Goal: Transaction & Acquisition: Register for event/course

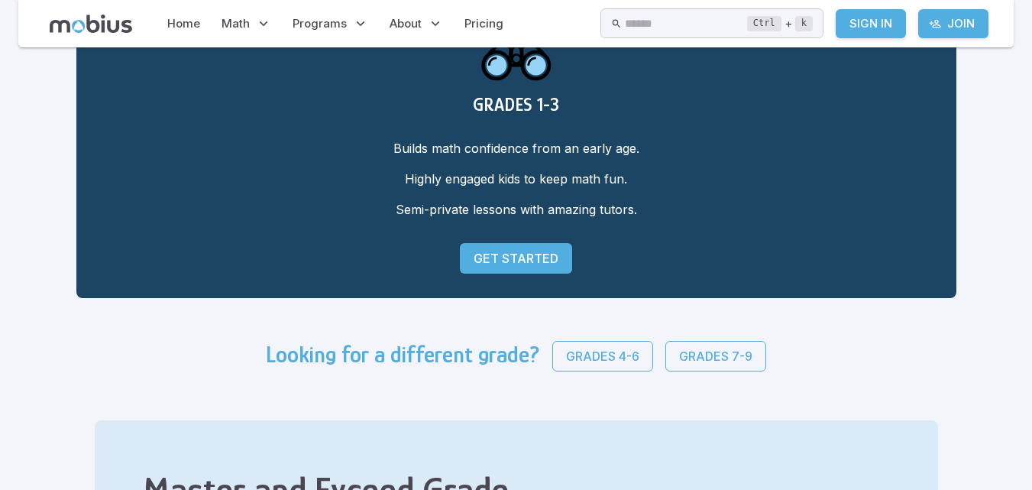
scroll to position [122, 0]
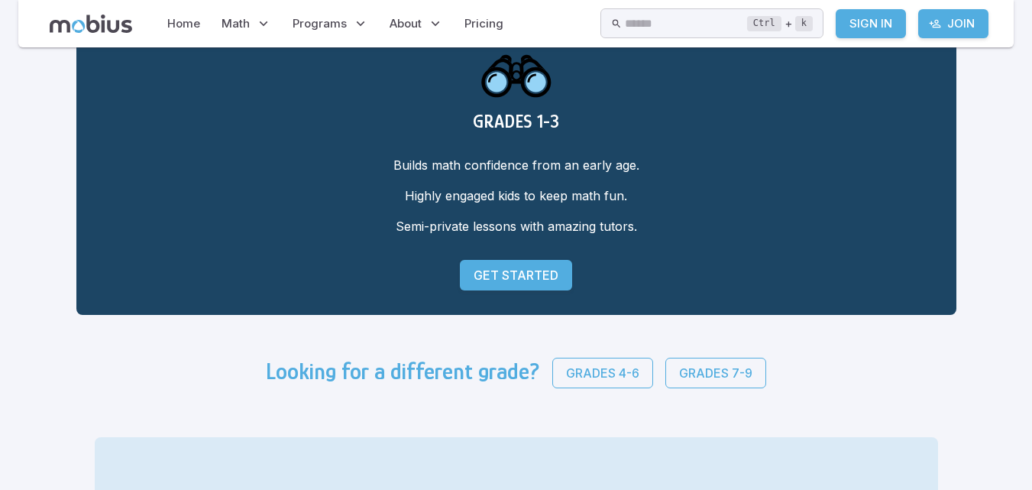
click at [521, 279] on p "Get Started" at bounding box center [515, 275] width 85 height 18
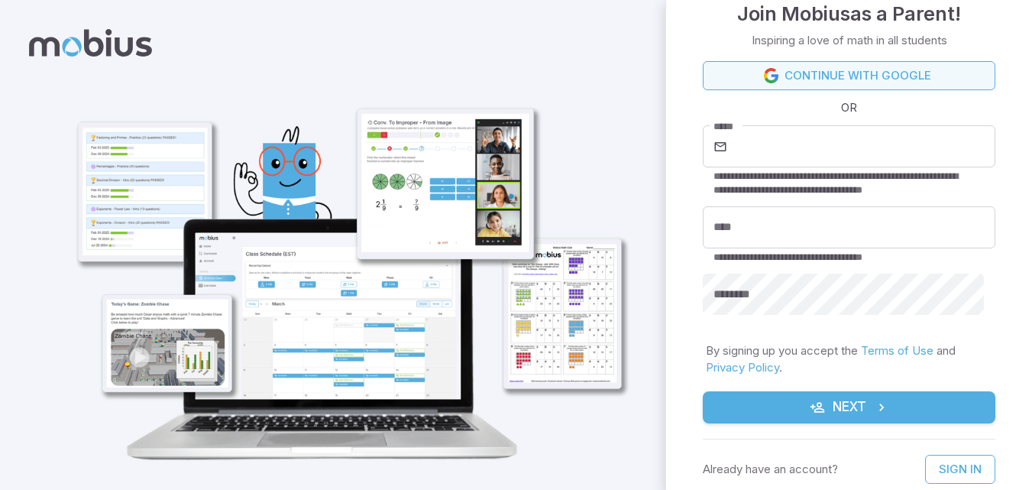
click at [911, 63] on link "Continue with Google" at bounding box center [849, 75] width 292 height 29
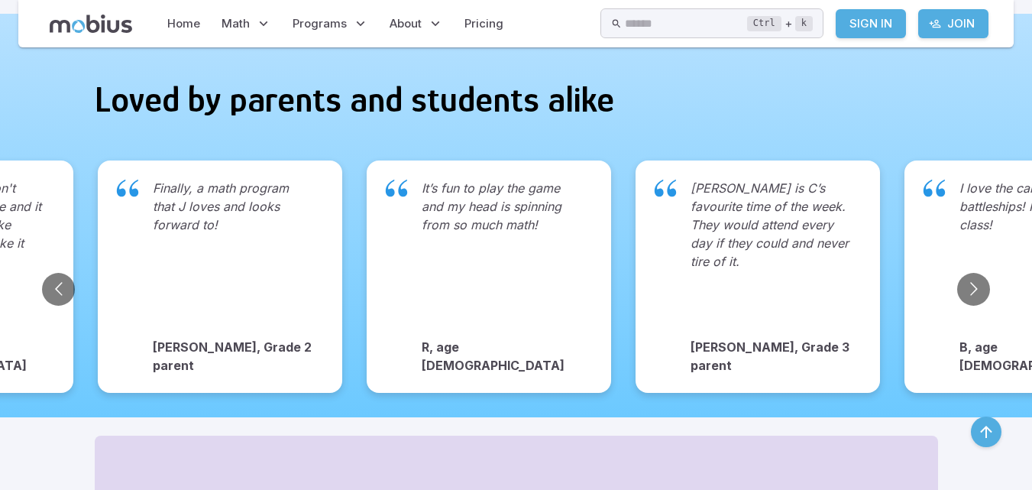
scroll to position [1274, 0]
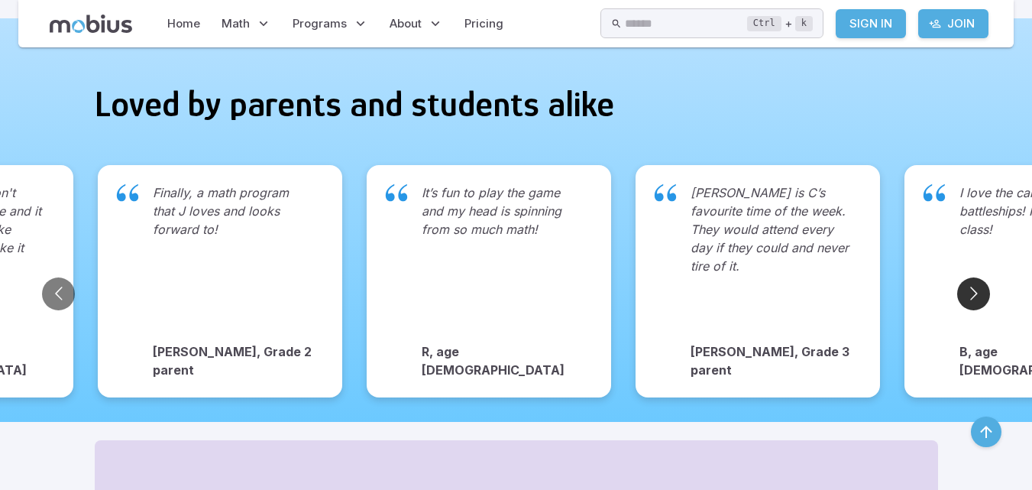
click at [971, 278] on button "Go to next slide" at bounding box center [973, 293] width 33 height 33
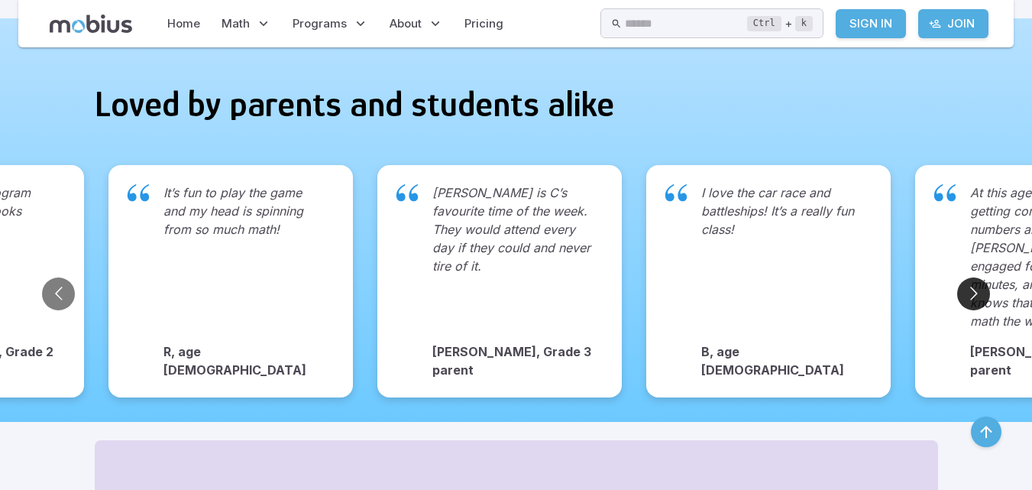
click at [971, 278] on button "Go to next slide" at bounding box center [973, 293] width 33 height 33
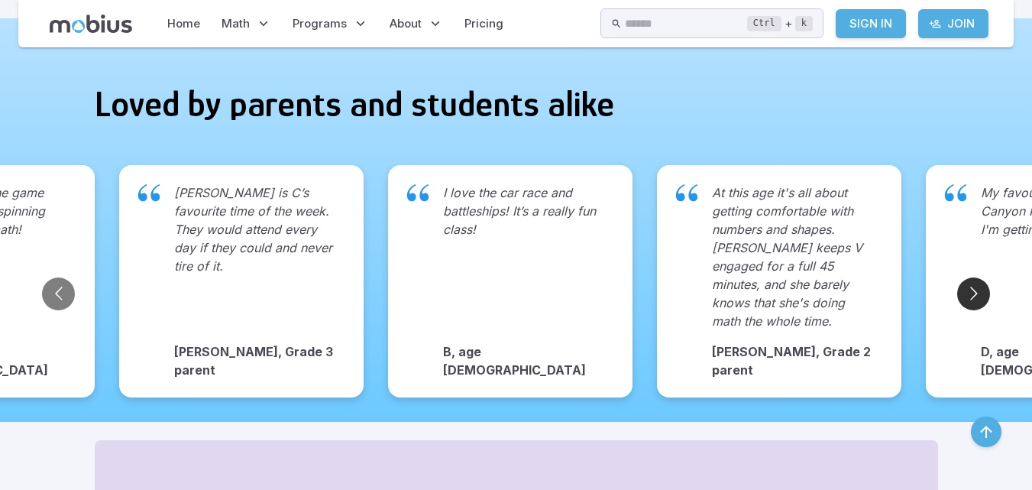
click at [971, 278] on button "Go to next slide" at bounding box center [973, 293] width 33 height 33
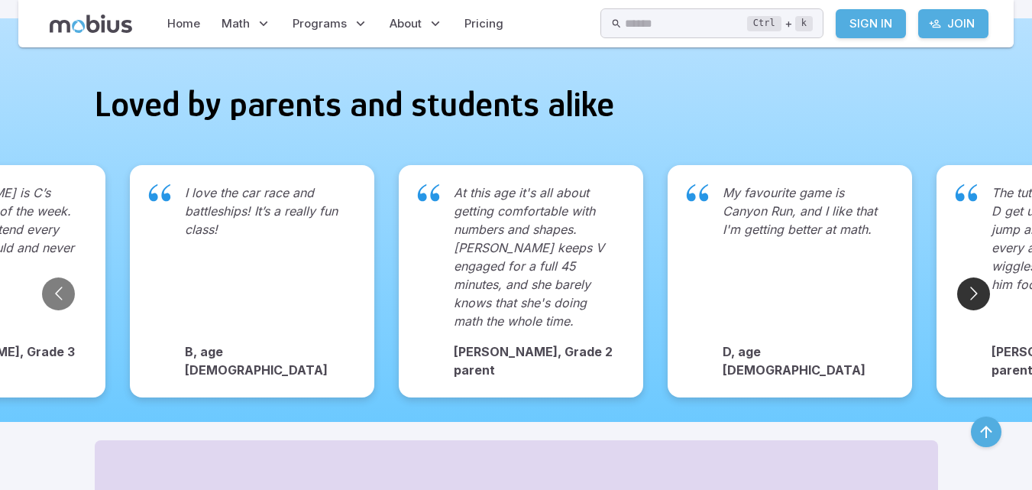
click at [971, 278] on button "Go to next slide" at bounding box center [973, 293] width 33 height 33
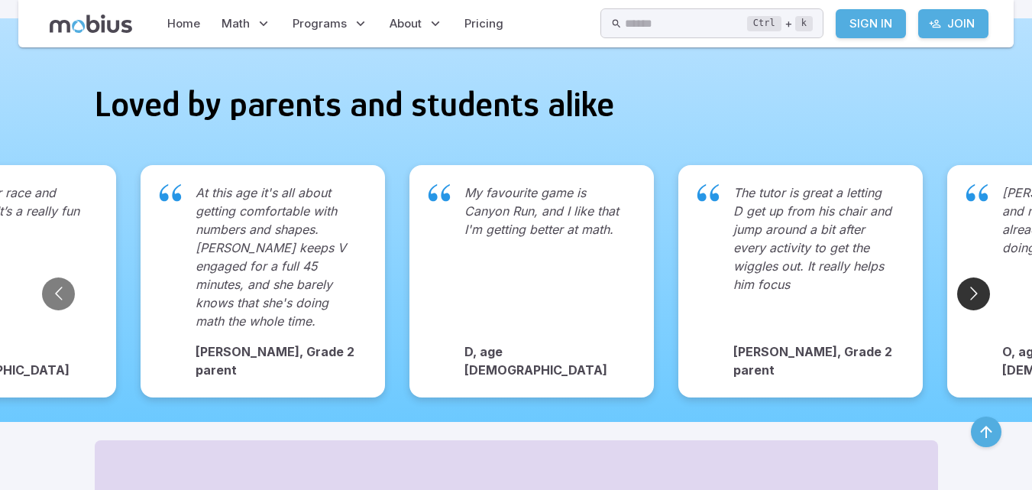
click at [971, 279] on button "Go to next slide" at bounding box center [973, 293] width 33 height 33
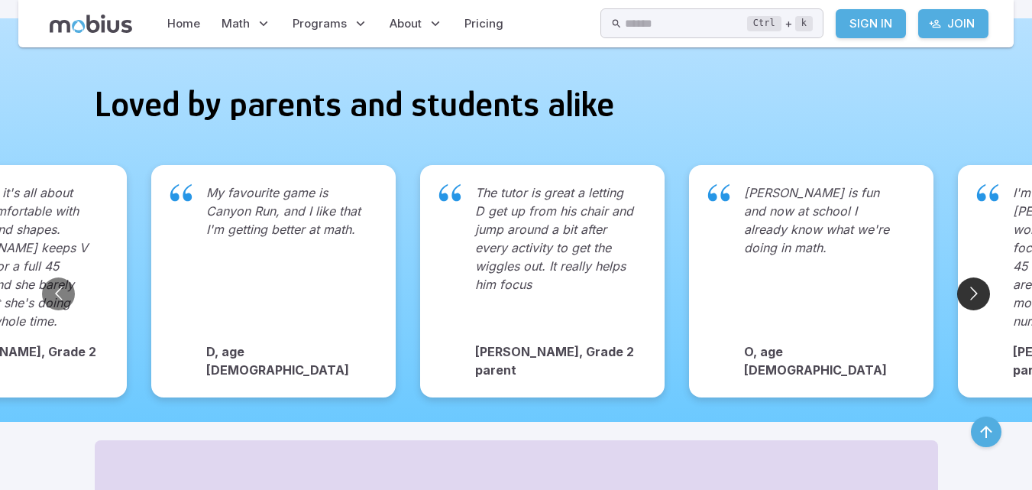
click at [971, 279] on button "Go to next slide" at bounding box center [973, 293] width 33 height 33
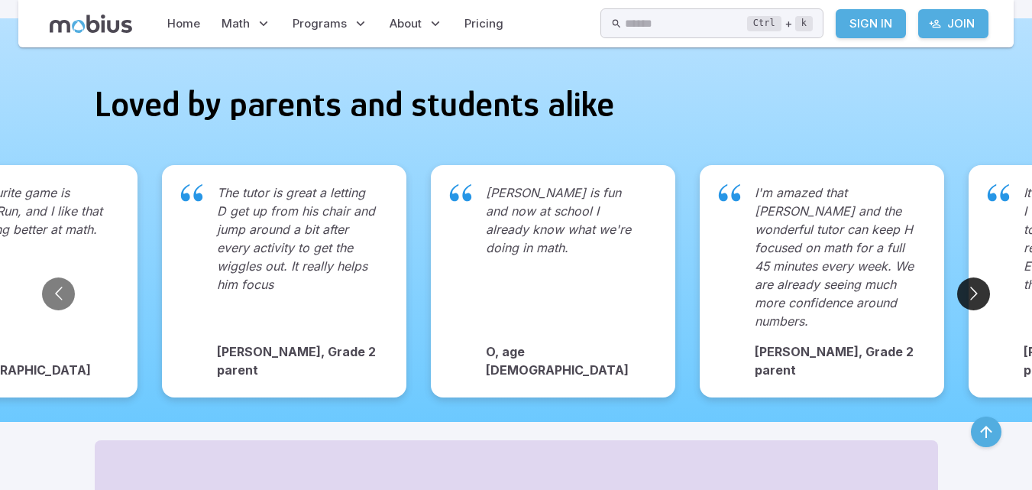
click at [972, 279] on button "Go to next slide" at bounding box center [973, 293] width 33 height 33
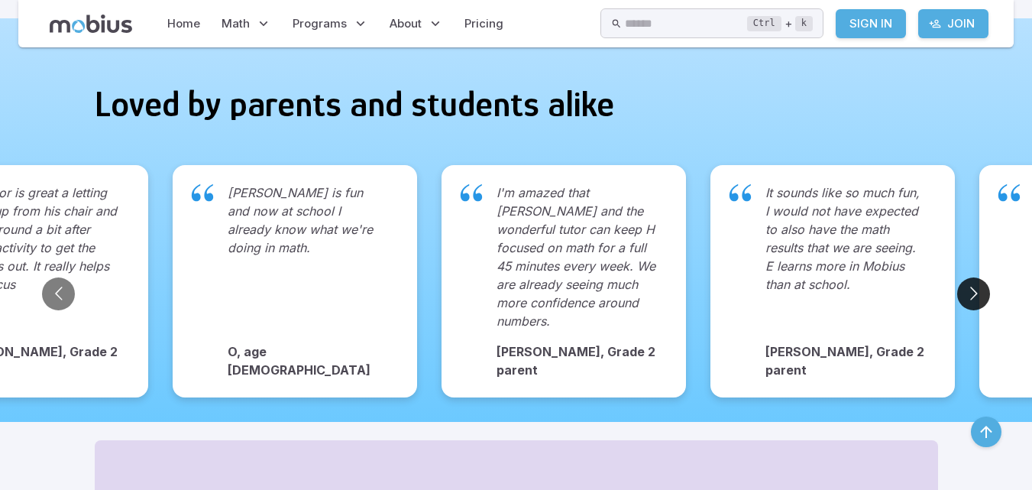
click at [972, 279] on button "Go to next slide" at bounding box center [973, 293] width 33 height 33
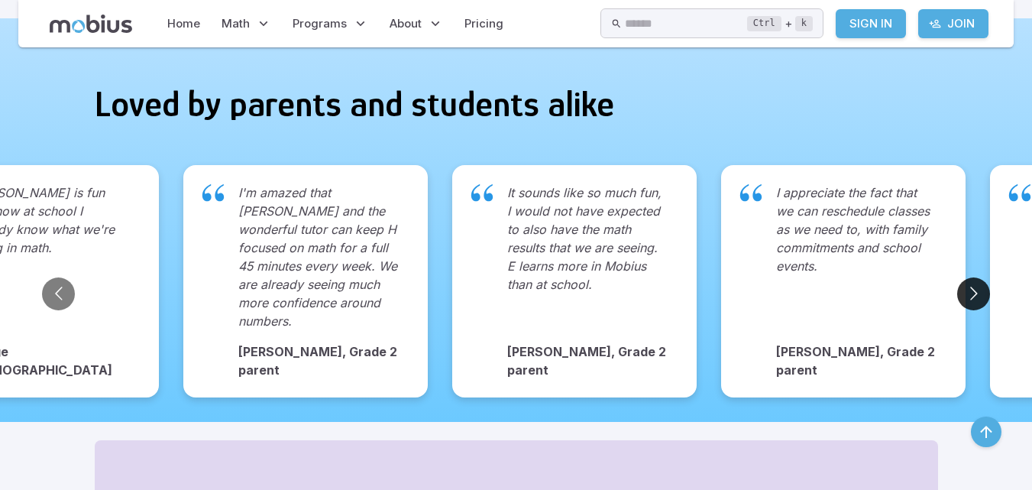
click at [972, 279] on button "Go to next slide" at bounding box center [973, 293] width 33 height 33
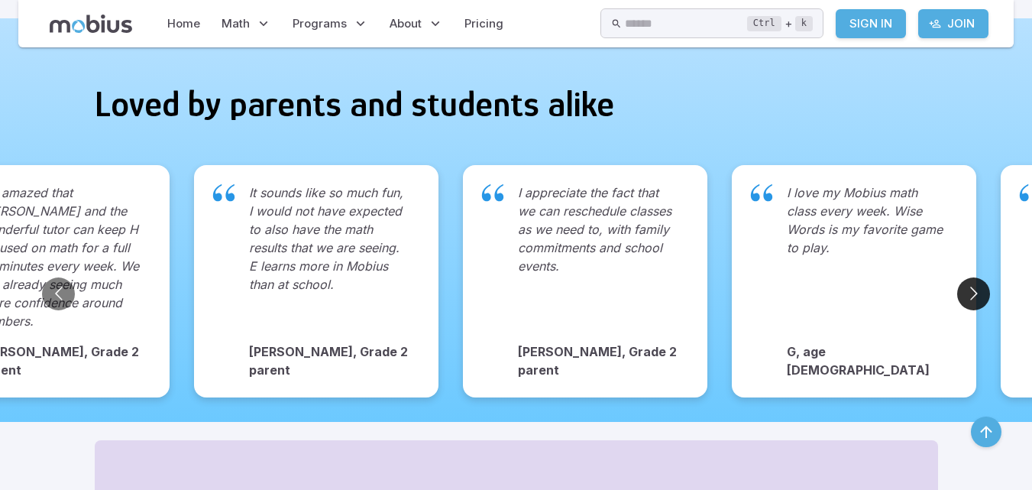
click at [972, 279] on button "Go to next slide" at bounding box center [973, 293] width 33 height 33
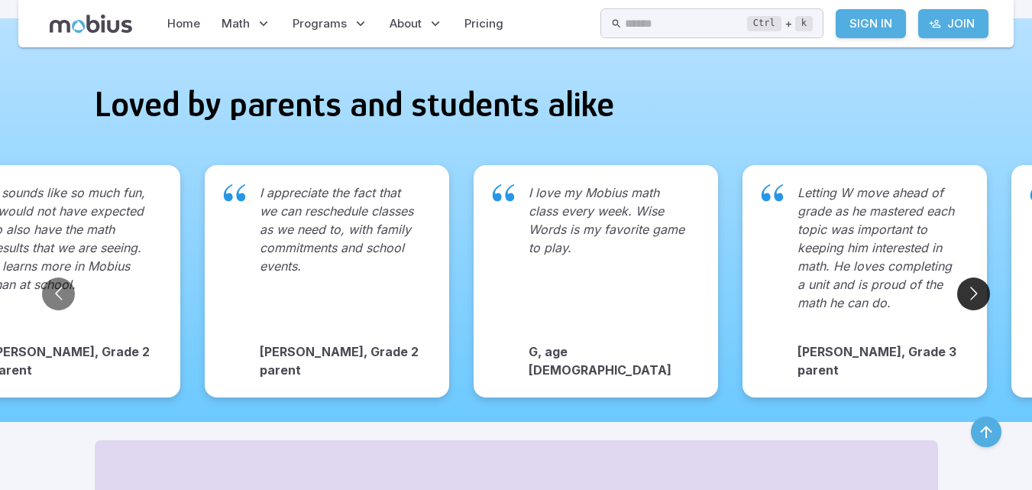
click at [972, 279] on button "Go to next slide" at bounding box center [973, 293] width 33 height 33
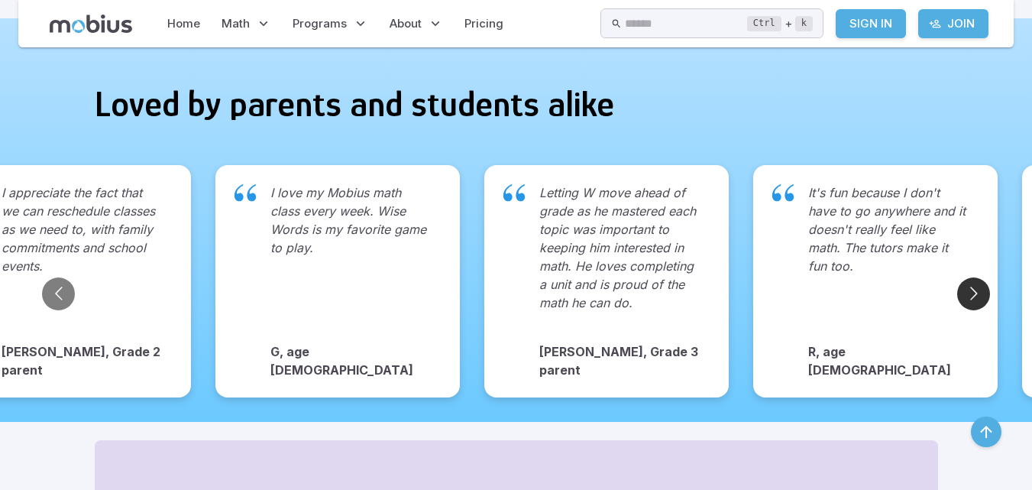
click at [972, 279] on button "Go to next slide" at bounding box center [973, 293] width 33 height 33
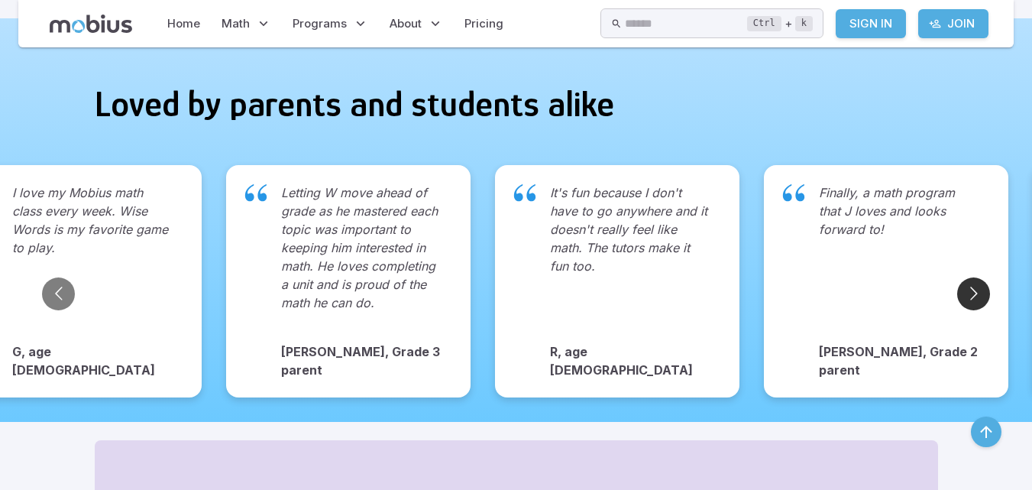
click at [972, 279] on button "Go to next slide" at bounding box center [973, 293] width 33 height 33
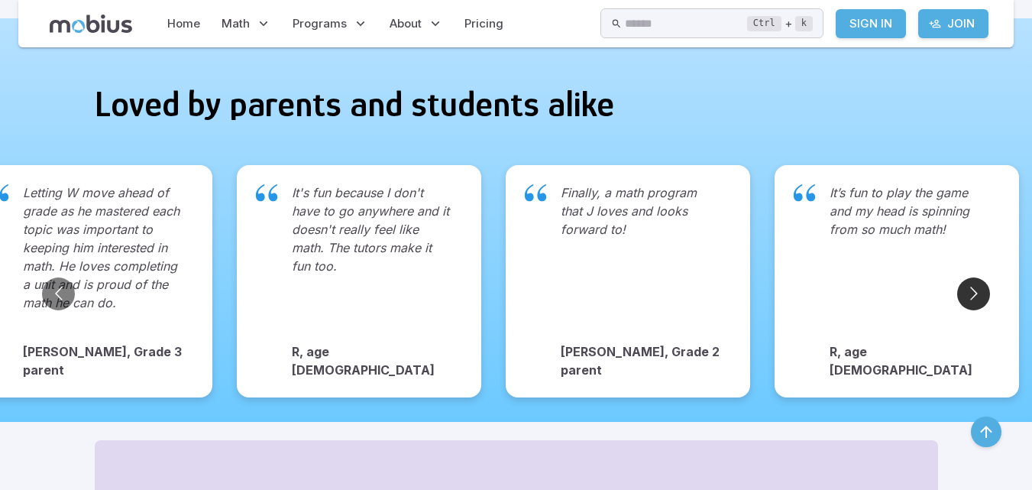
click at [972, 279] on button "Go to next slide" at bounding box center [973, 293] width 33 height 33
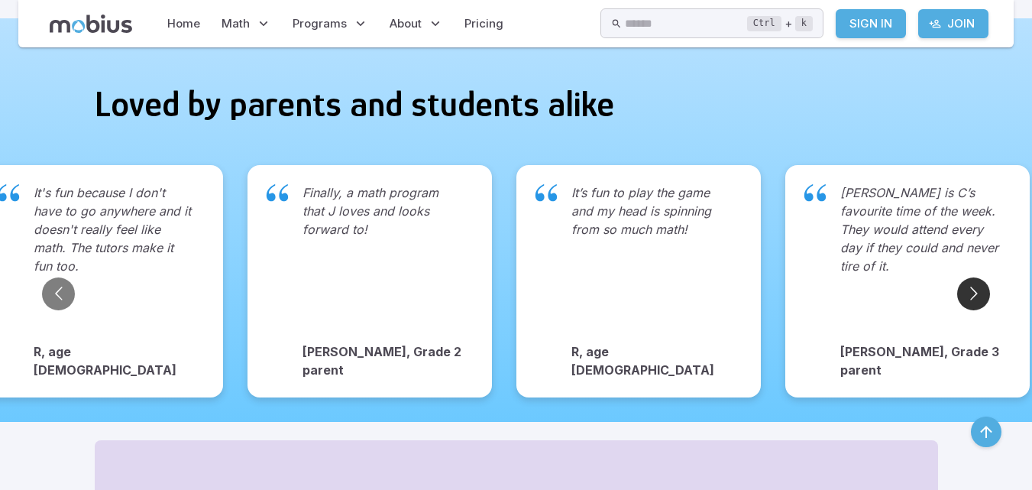
click at [972, 279] on button "Go to next slide" at bounding box center [973, 293] width 33 height 33
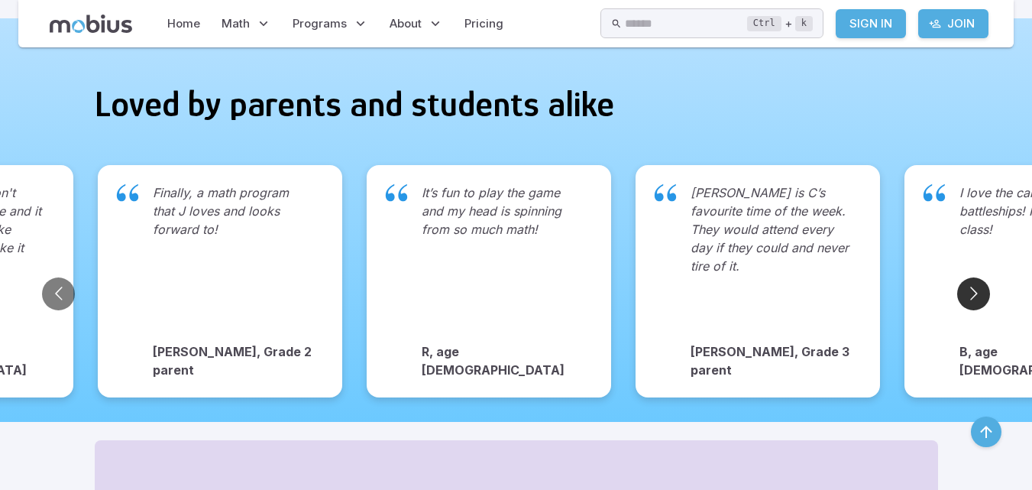
click at [972, 279] on button "Go to next slide" at bounding box center [973, 293] width 33 height 33
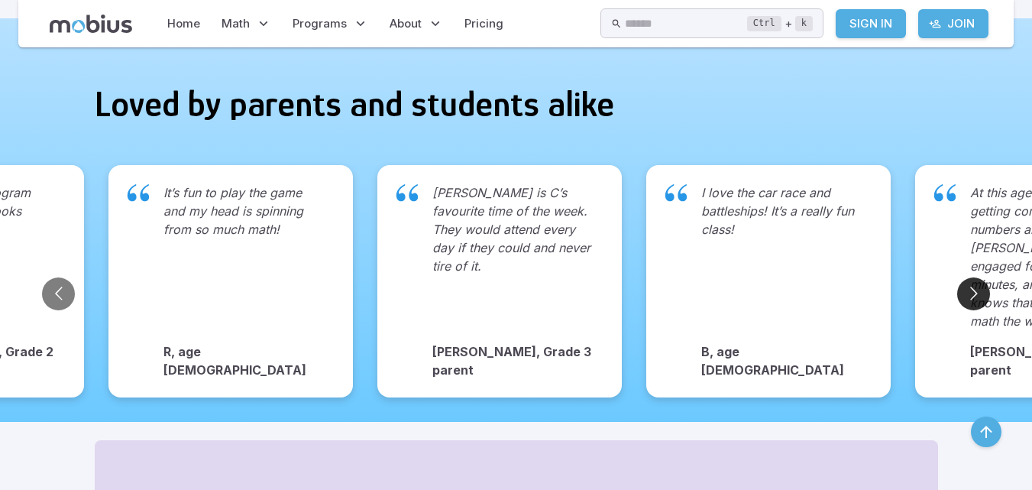
click at [972, 279] on button "Go to next slide" at bounding box center [973, 293] width 33 height 33
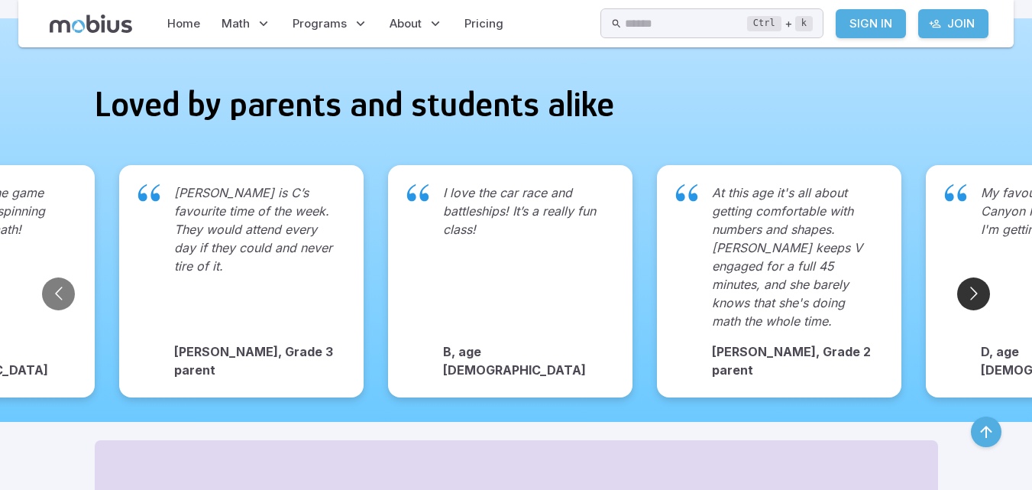
click at [972, 279] on button "Go to next slide" at bounding box center [973, 293] width 33 height 33
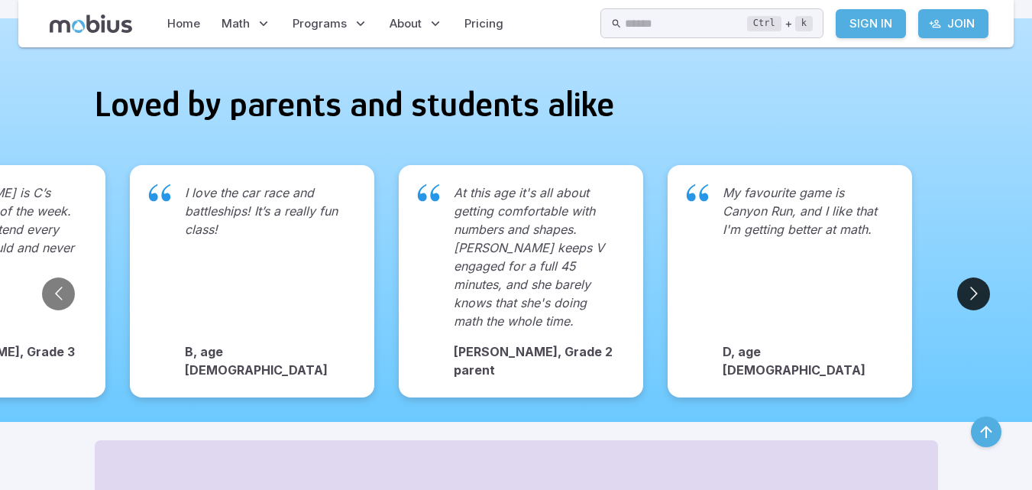
click at [972, 279] on button "Go to next slide" at bounding box center [973, 293] width 33 height 33
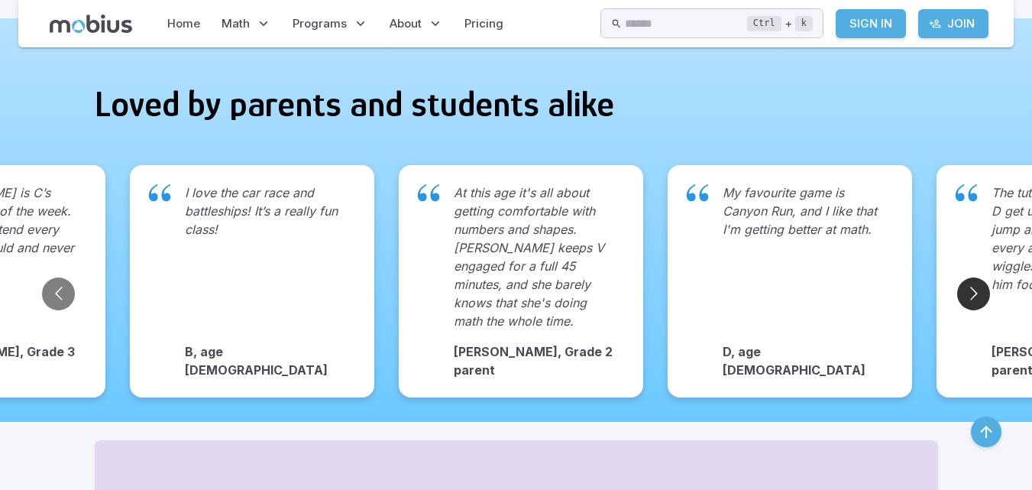
click at [972, 279] on button "Go to next slide" at bounding box center [973, 293] width 33 height 33
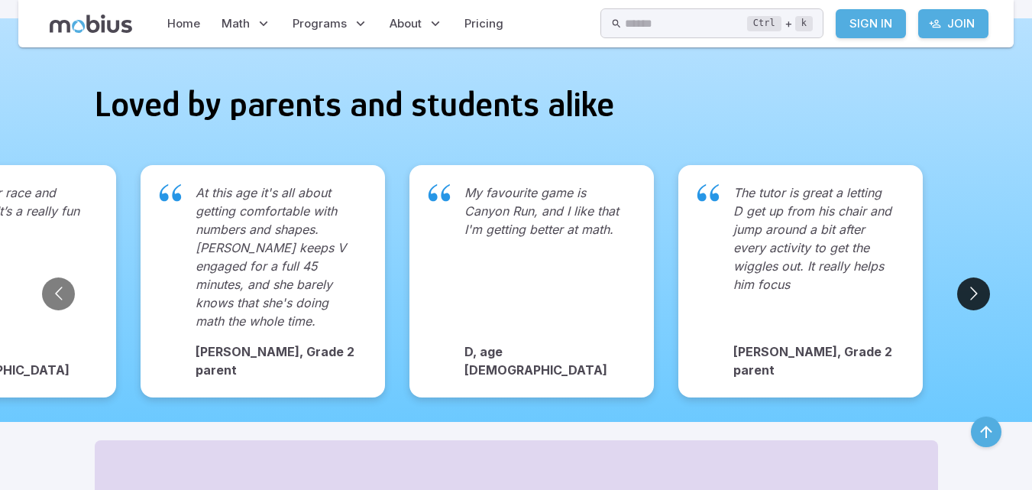
click at [972, 279] on button "Go to next slide" at bounding box center [973, 293] width 33 height 33
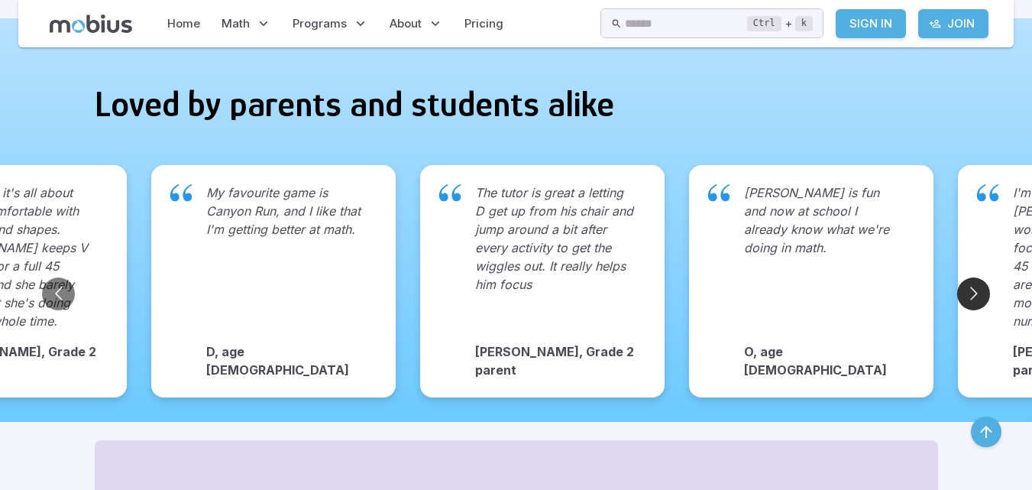
click at [972, 279] on button "Go to next slide" at bounding box center [973, 293] width 33 height 33
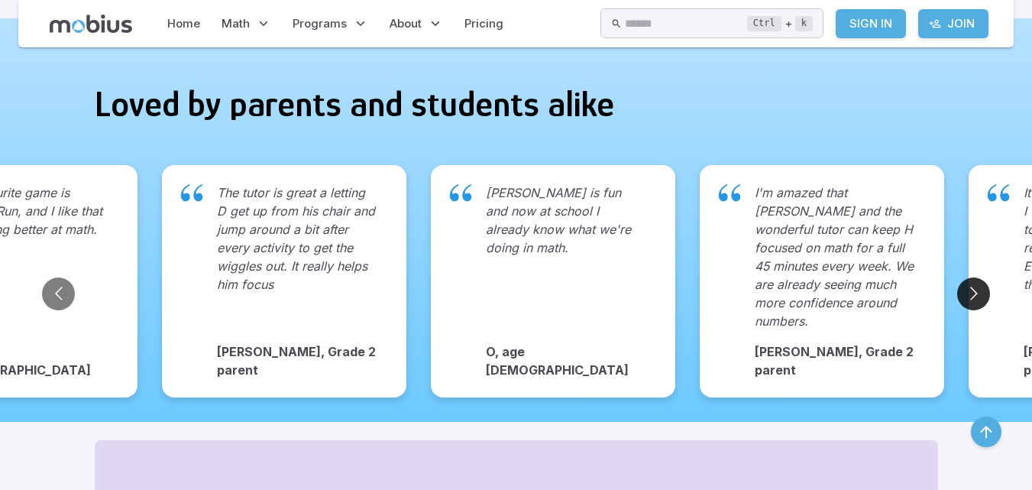
click at [972, 279] on button "Go to next slide" at bounding box center [973, 293] width 33 height 33
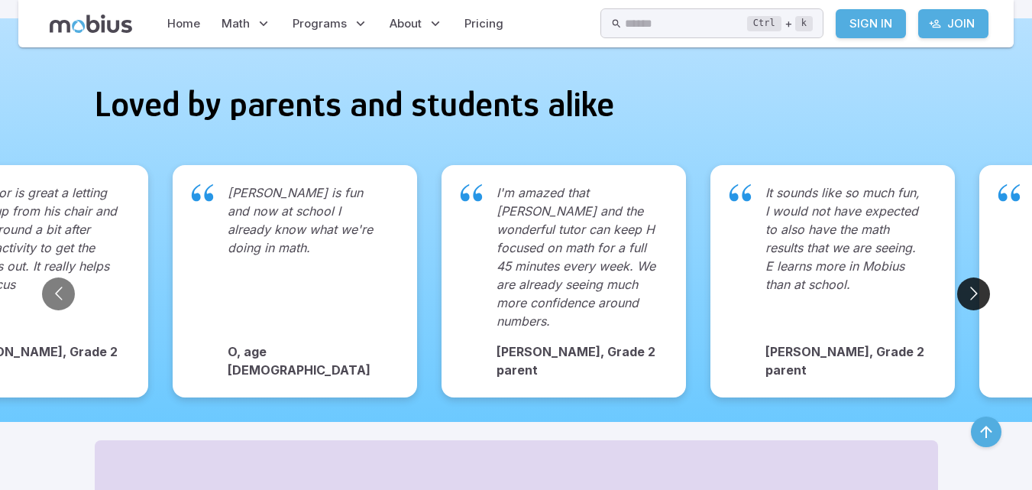
click at [972, 279] on button "Go to next slide" at bounding box center [973, 293] width 33 height 33
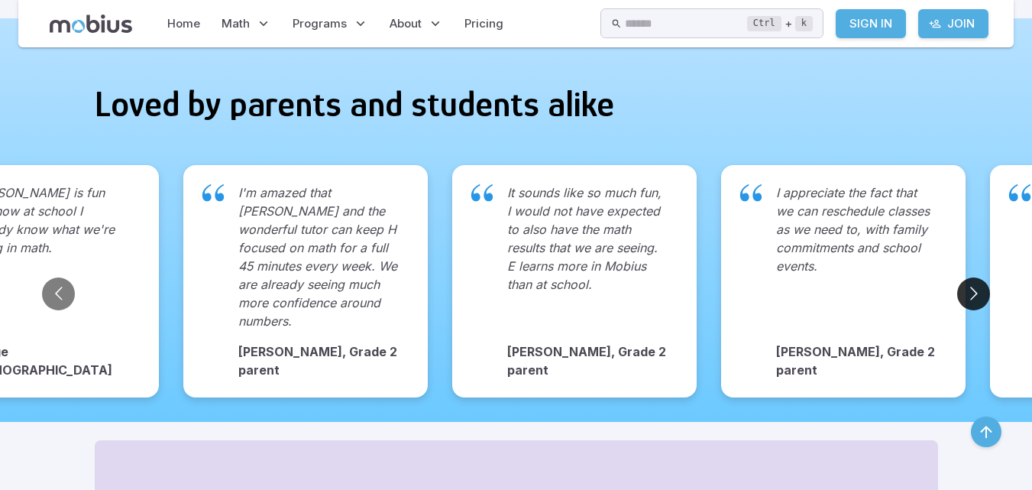
click at [972, 279] on button "Go to next slide" at bounding box center [973, 293] width 33 height 33
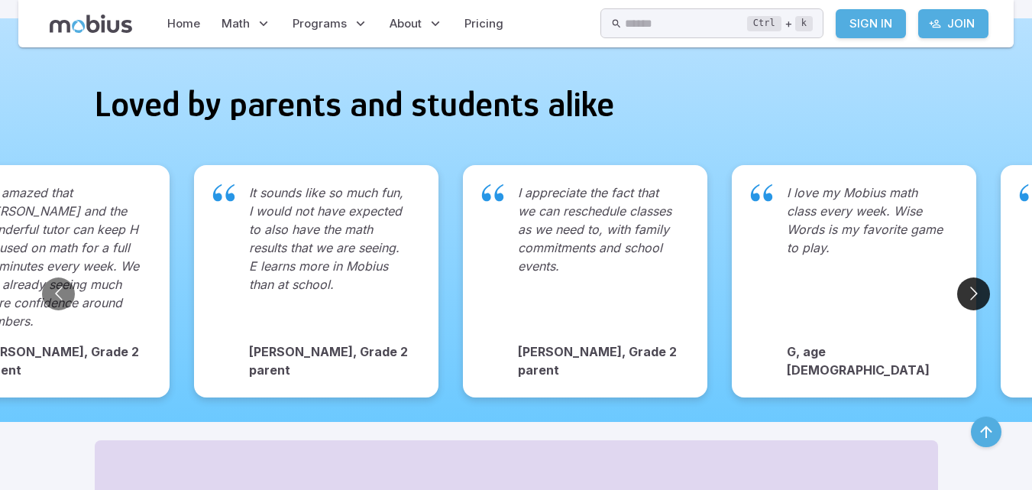
click at [972, 279] on button "Go to next slide" at bounding box center [973, 293] width 33 height 33
click at [972, 284] on button "Go to next slide" at bounding box center [973, 293] width 33 height 33
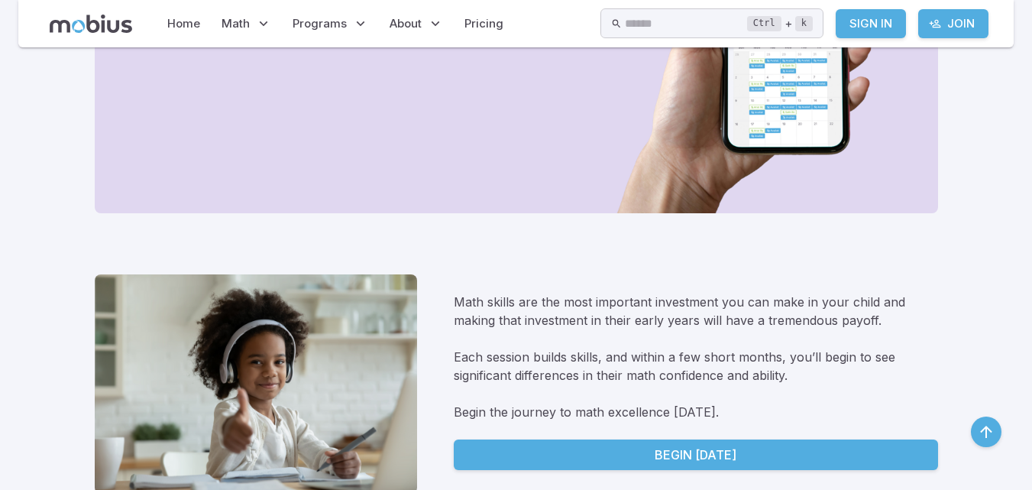
scroll to position [1922, 0]
